Goal: Information Seeking & Learning: Learn about a topic

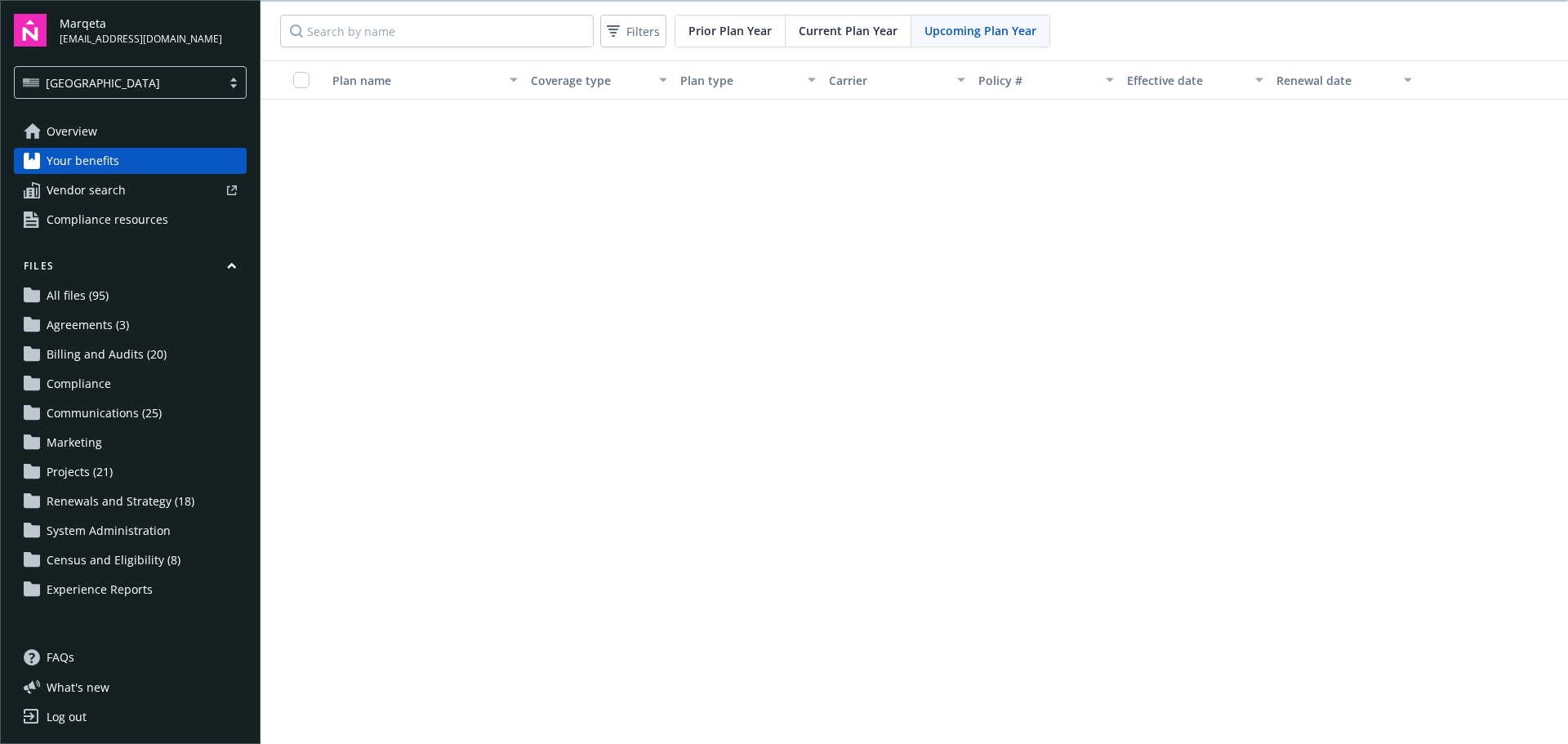
scroll to position [1706, 0]
